Goal: Transaction & Acquisition: Subscribe to service/newsletter

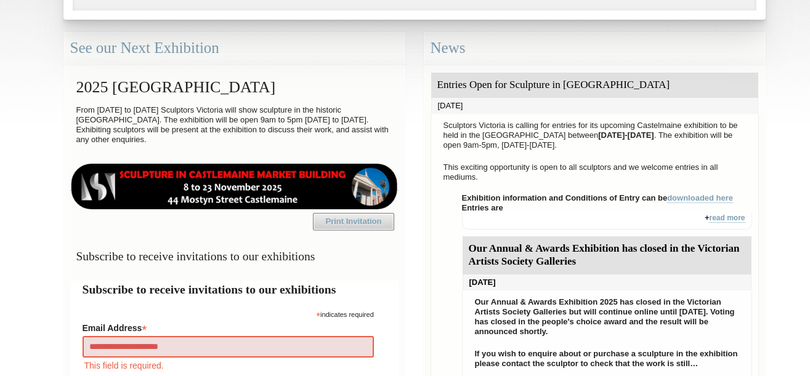
type input "**********"
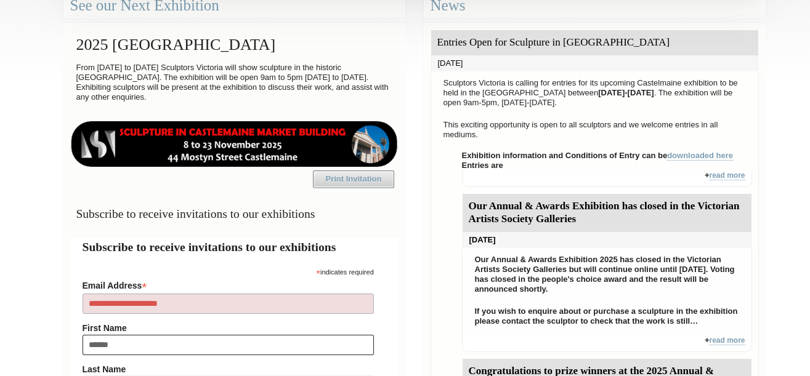
type input "*******"
type input "*****"
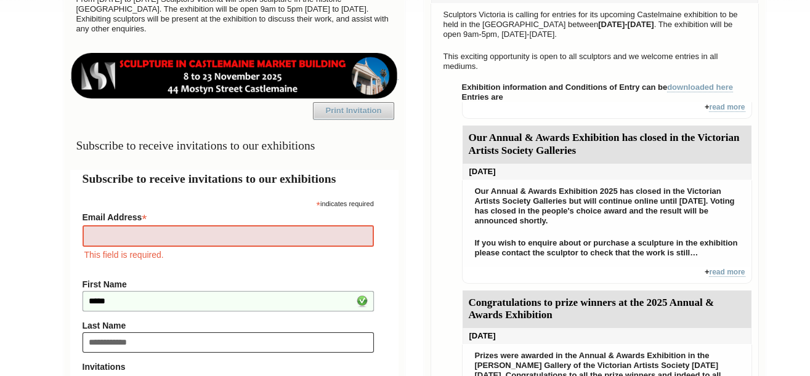
type input "**********"
